Goal: Find specific page/section

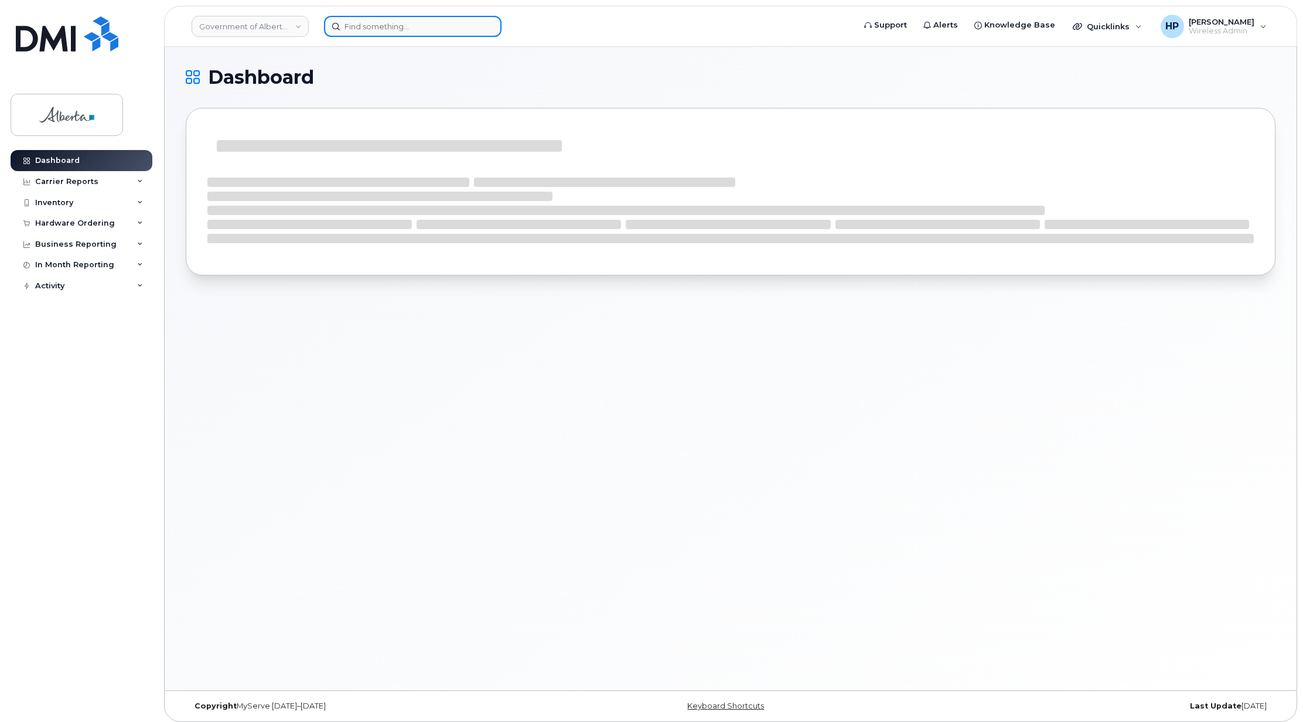
click at [356, 21] on input at bounding box center [412, 26] width 177 height 21
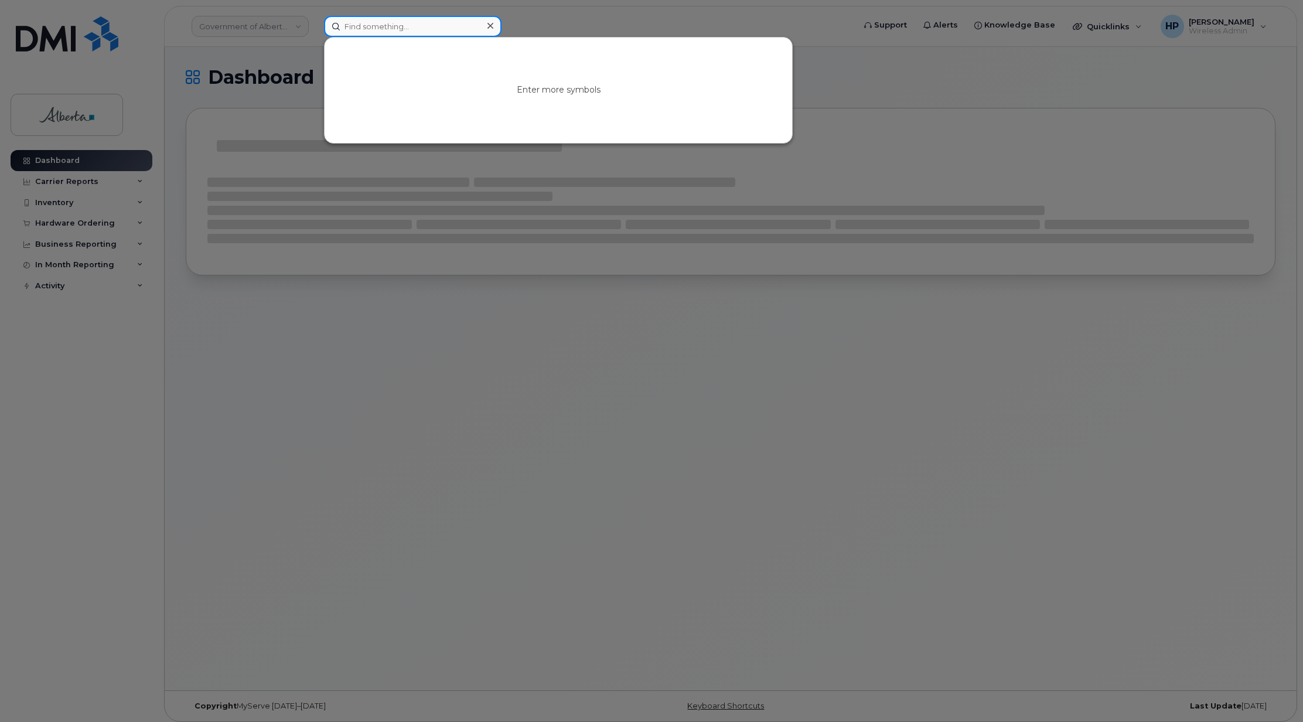
click at [356, 21] on input at bounding box center [412, 26] width 177 height 21
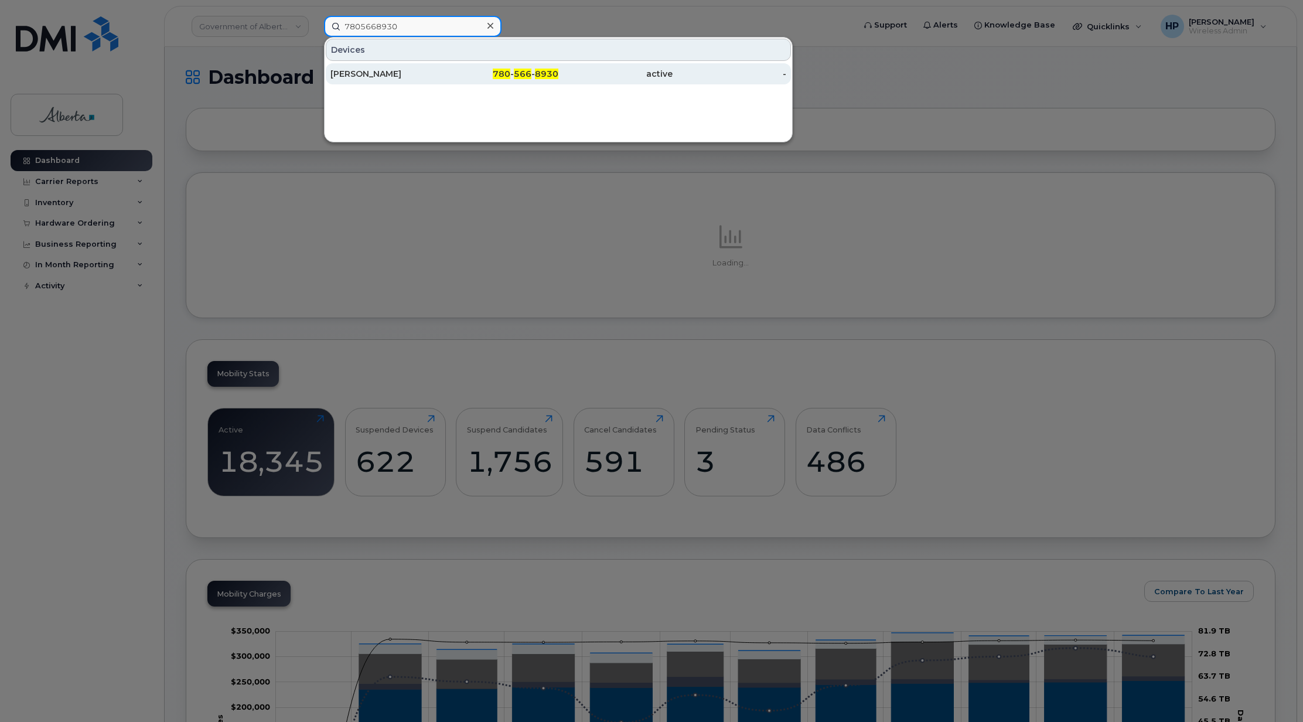
type input "7805668930"
click at [363, 81] on div "[PERSON_NAME]" at bounding box center [387, 73] width 114 height 21
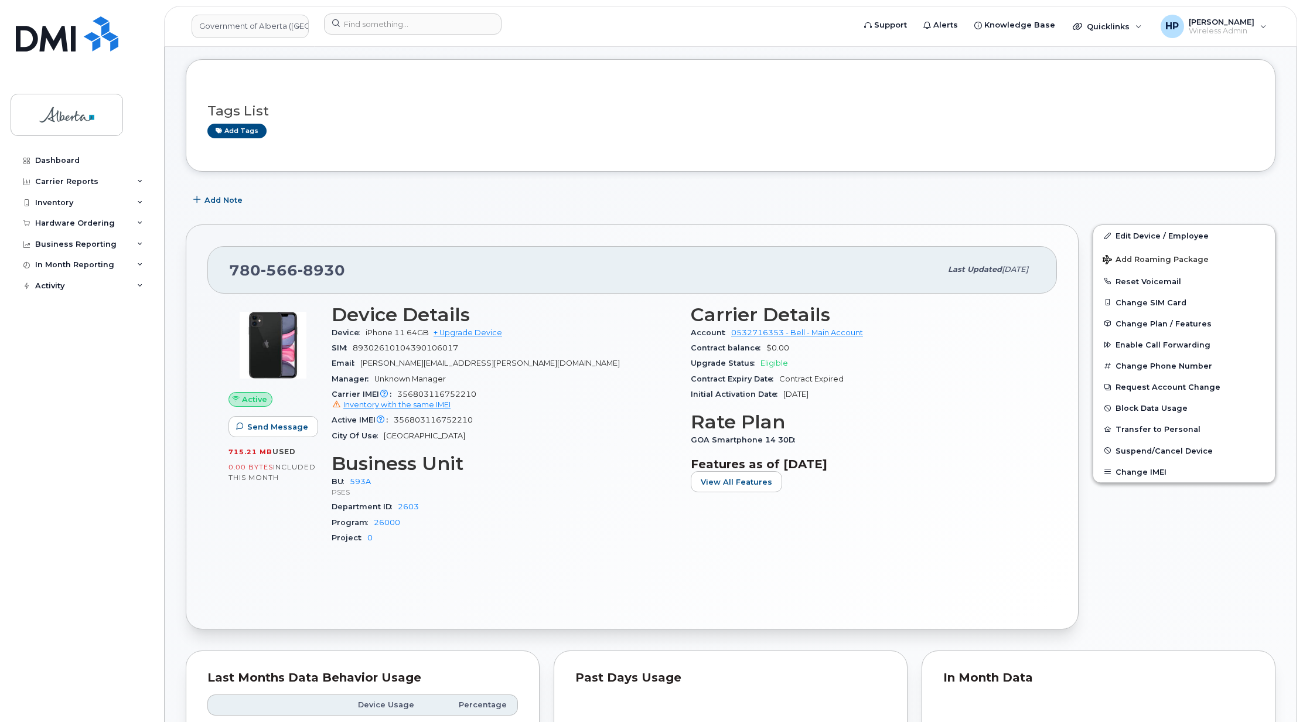
scroll to position [29, 0]
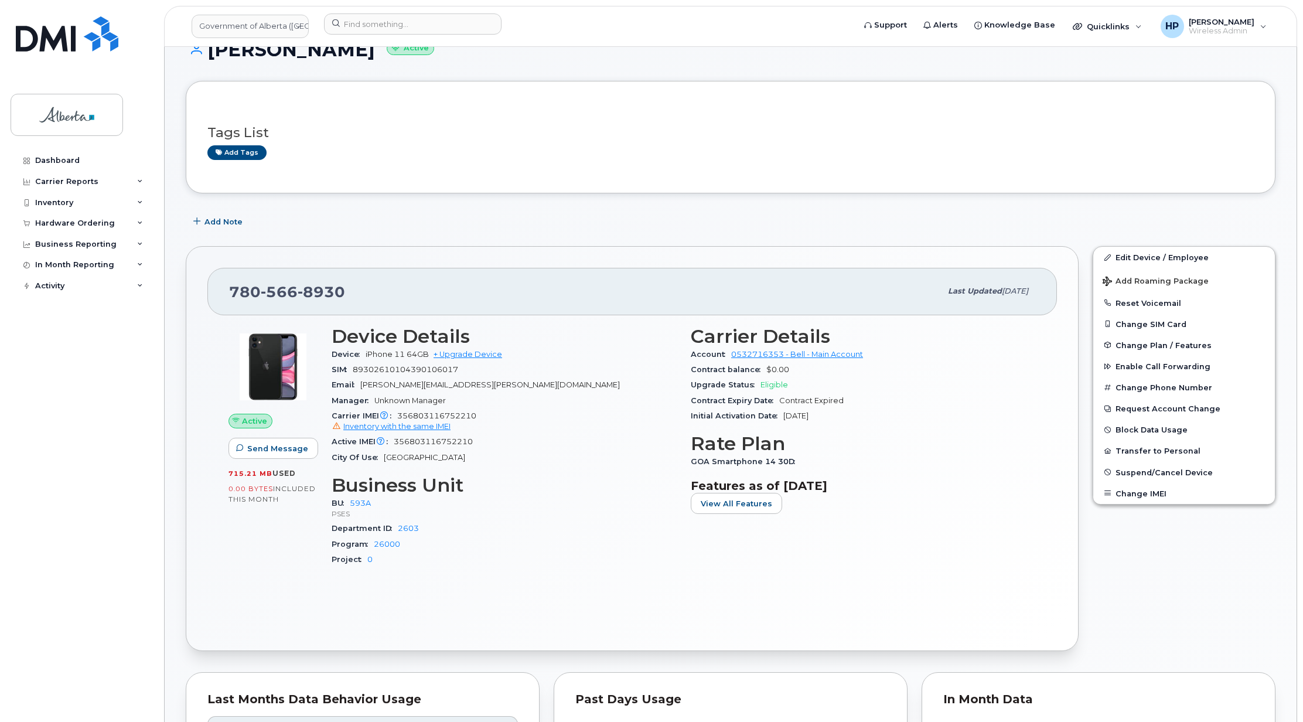
click at [576, 138] on h3 "Tags List" at bounding box center [730, 132] width 1046 height 15
click at [429, 110] on div "Tags List Add tags" at bounding box center [730, 137] width 1046 height 69
